Goal: Check status: Check status

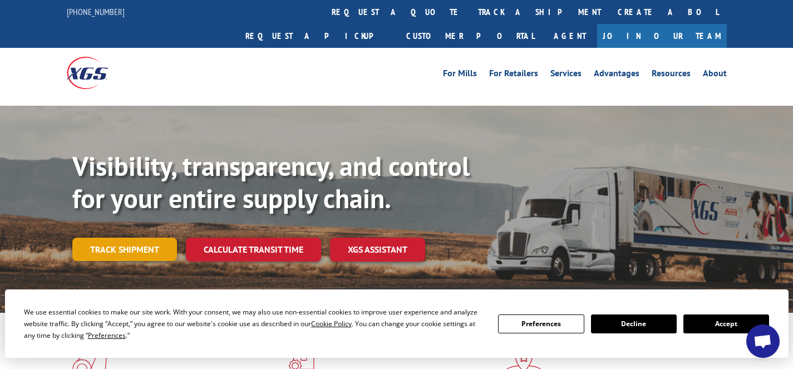
click at [140, 238] on link "Track shipment" at bounding box center [124, 249] width 105 height 23
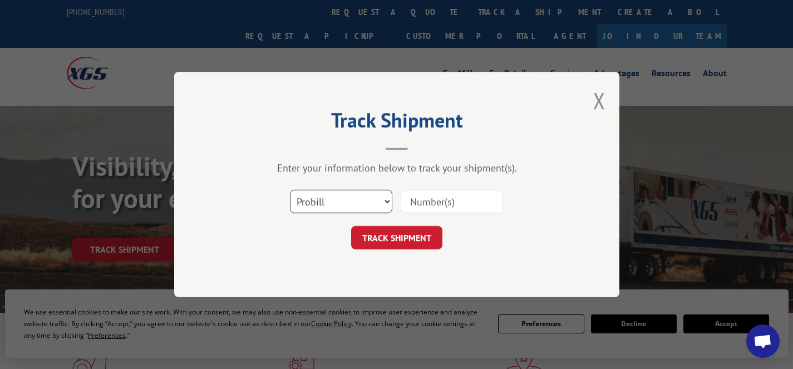
click at [320, 198] on select "Select category... Probill BOL PO" at bounding box center [341, 201] width 102 height 23
select select "po"
click at [290, 190] on select "Select category... Probill BOL PO" at bounding box center [341, 201] width 102 height 23
click at [431, 204] on input at bounding box center [452, 201] width 102 height 23
paste input "19545772"
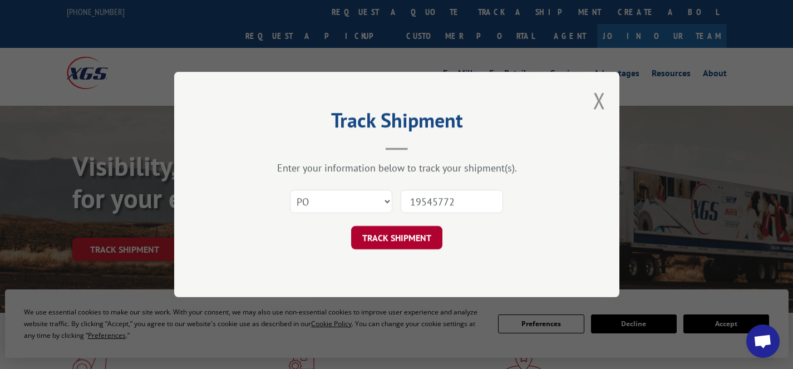
type input "19545772"
click at [407, 235] on button "TRACK SHIPMENT" at bounding box center [396, 237] width 91 height 23
